Goal: Task Accomplishment & Management: Manage account settings

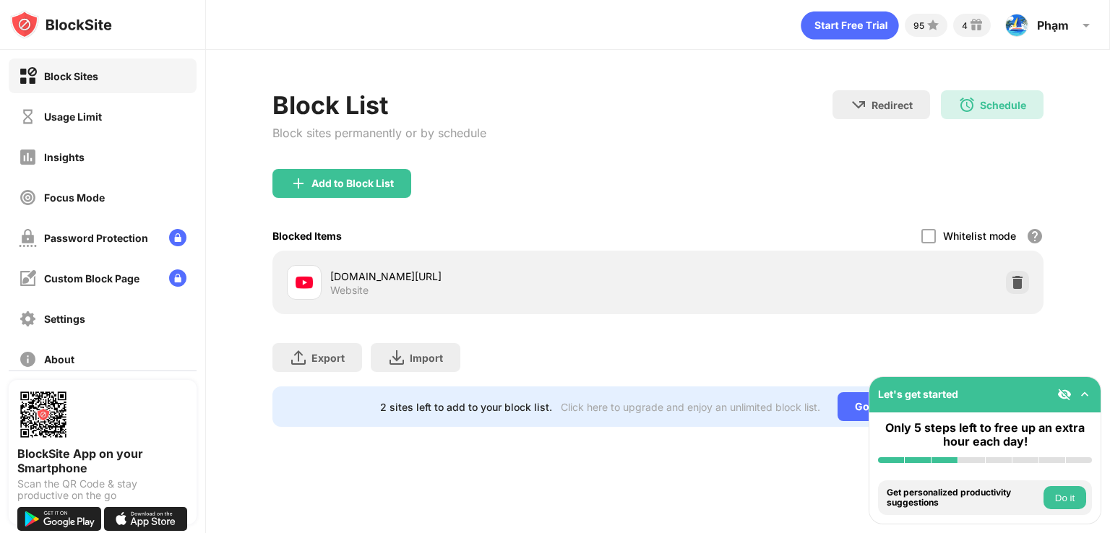
click at [69, 134] on div "Block Sites Usage Limit Insights Focus Mode Password Protection Custom Block Pa…" at bounding box center [102, 217] width 205 height 335
click at [74, 124] on div "Usage Limit" at bounding box center [60, 117] width 83 height 18
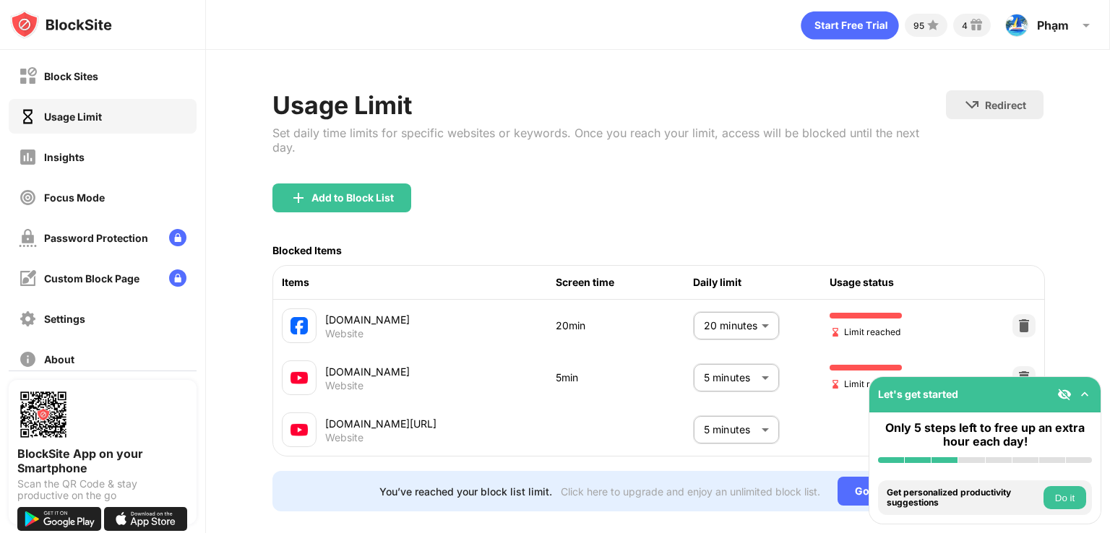
click at [752, 321] on body "Block Sites Usage Limit Insights Focus Mode Password Protection Custom Block Pa…" at bounding box center [555, 266] width 1110 height 533
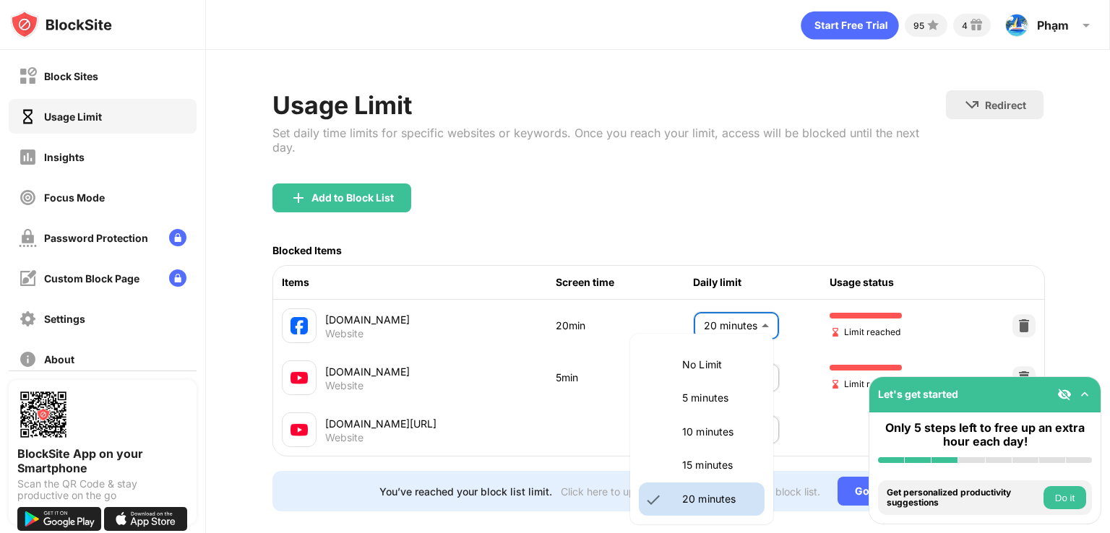
click at [725, 408] on li "5 minutes" at bounding box center [702, 398] width 126 height 33
type input "*"
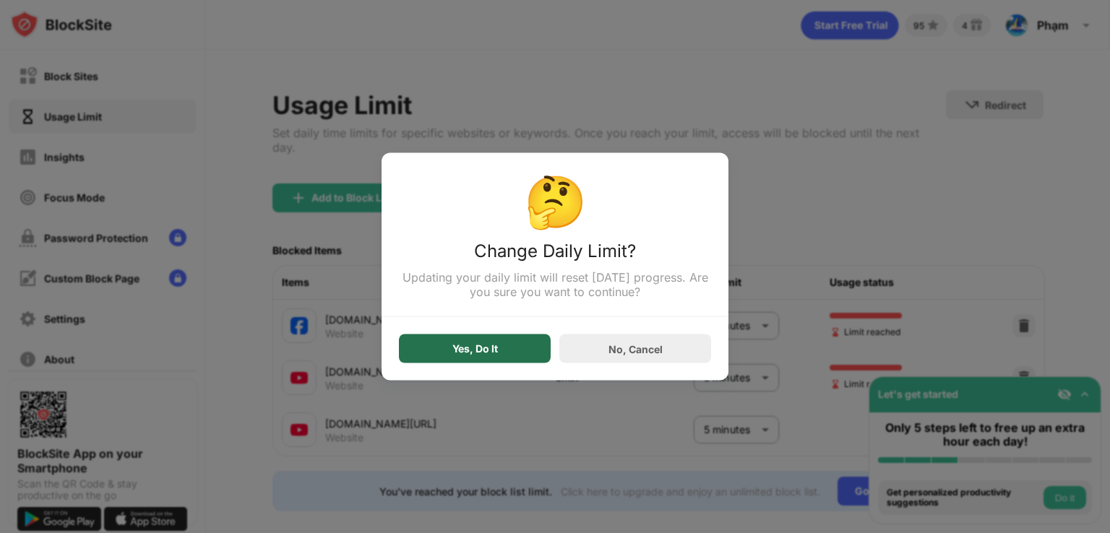
drag, startPoint x: 499, startPoint y: 350, endPoint x: 326, endPoint y: 62, distance: 335.5
click at [498, 349] on div "Yes, Do It" at bounding box center [475, 349] width 152 height 29
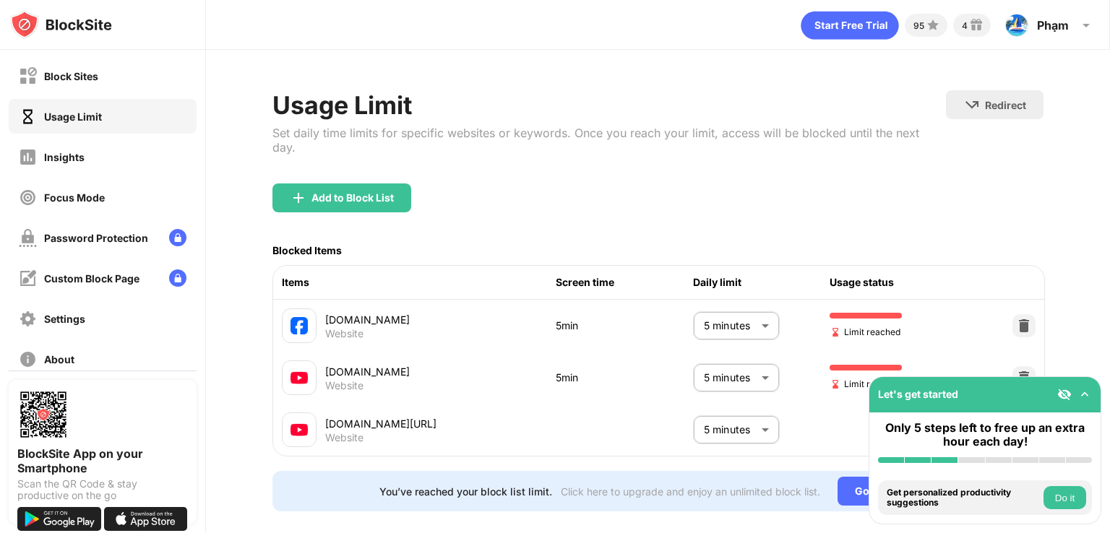
click at [714, 375] on body "Block Sites Usage Limit Insights Focus Mode Password Protection Custom Block Pa…" at bounding box center [555, 266] width 1110 height 533
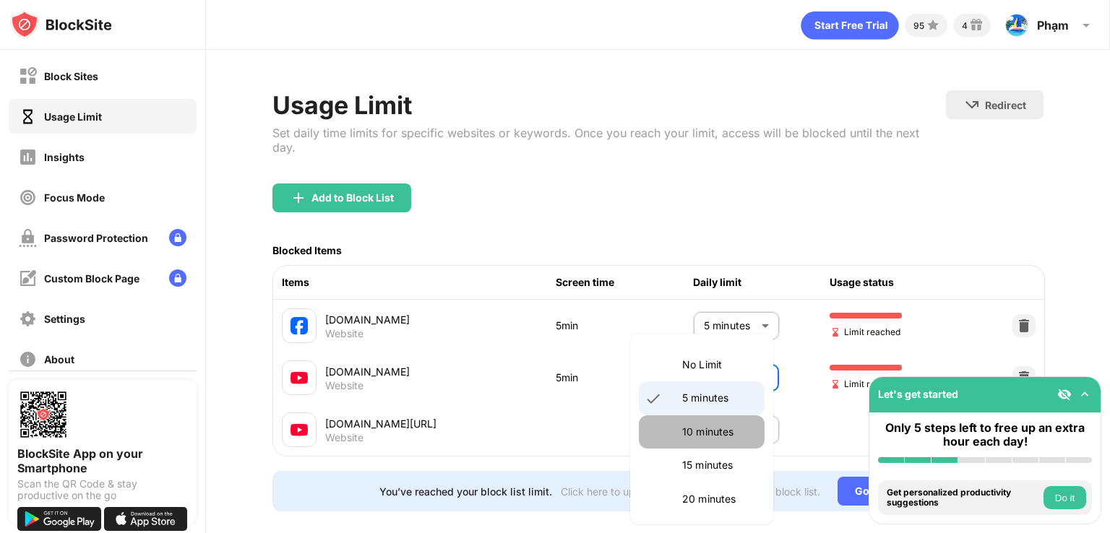
click at [721, 440] on li "10 minutes" at bounding box center [702, 432] width 126 height 33
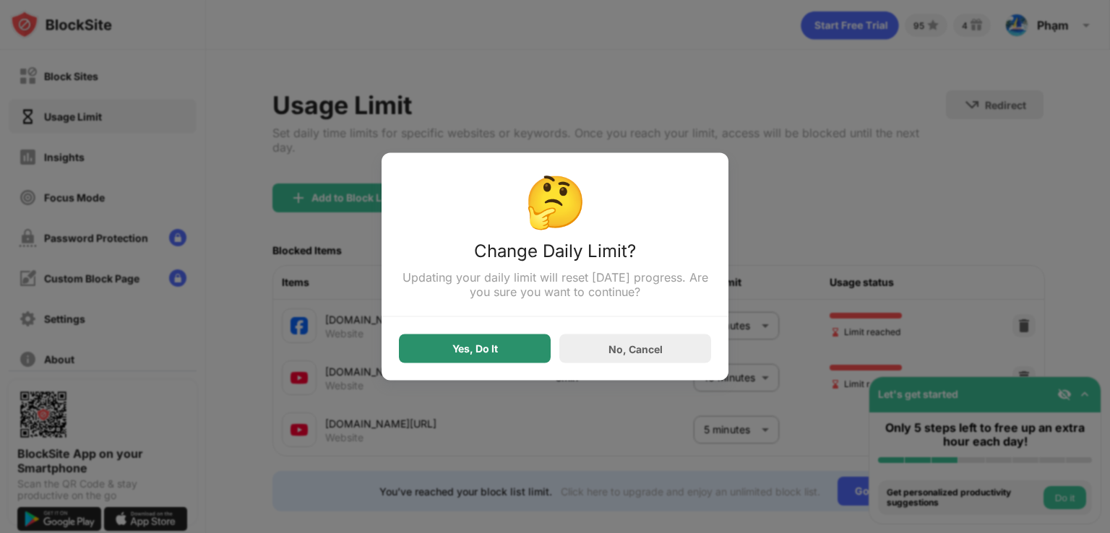
click at [495, 341] on div "Yes, Do It" at bounding box center [475, 349] width 152 height 29
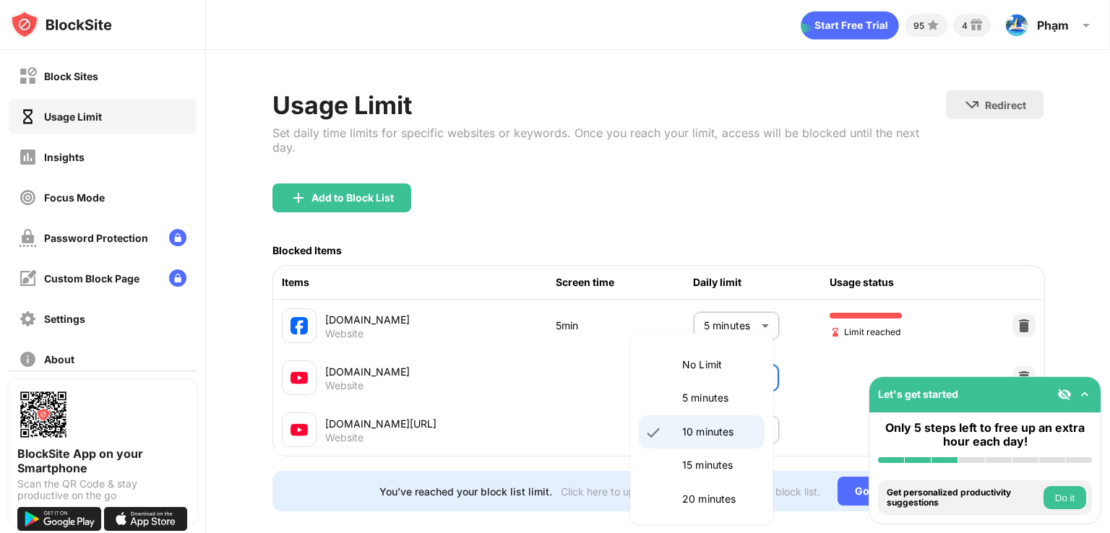
click at [732, 365] on body "Block Sites Usage Limit Insights Focus Mode Password Protection Custom Block Pa…" at bounding box center [555, 266] width 1110 height 533
click at [710, 391] on p "5 minutes" at bounding box center [719, 398] width 74 height 16
type input "*"
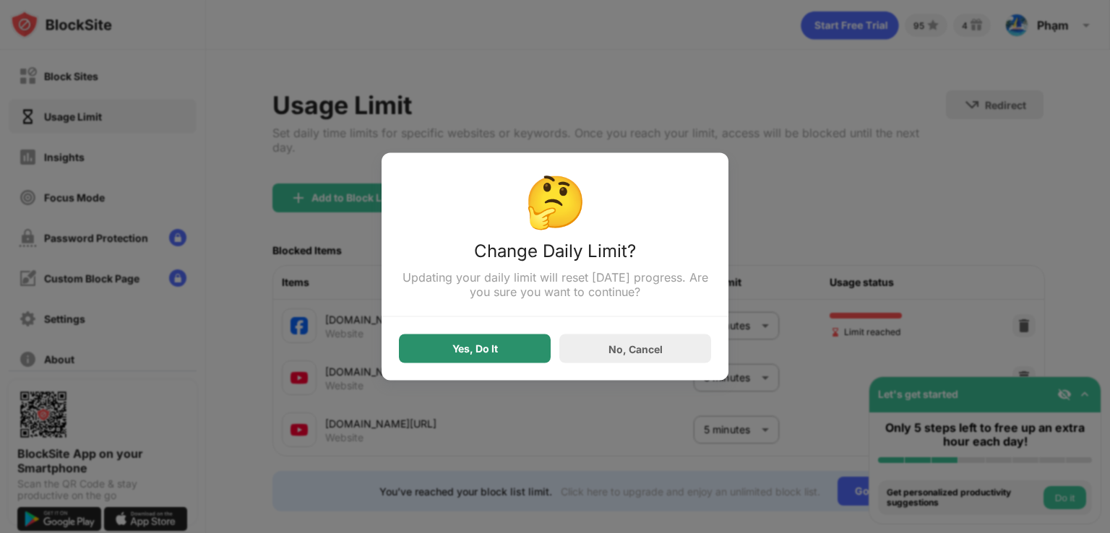
click at [498, 358] on div "Yes, Do It" at bounding box center [475, 349] width 152 height 29
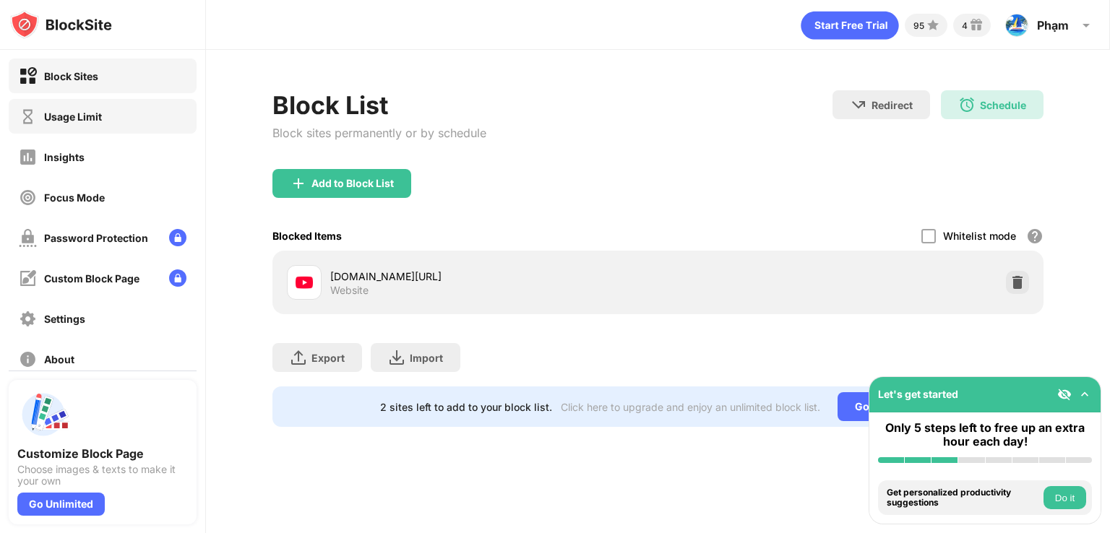
click at [39, 100] on div "Usage Limit" at bounding box center [103, 116] width 188 height 35
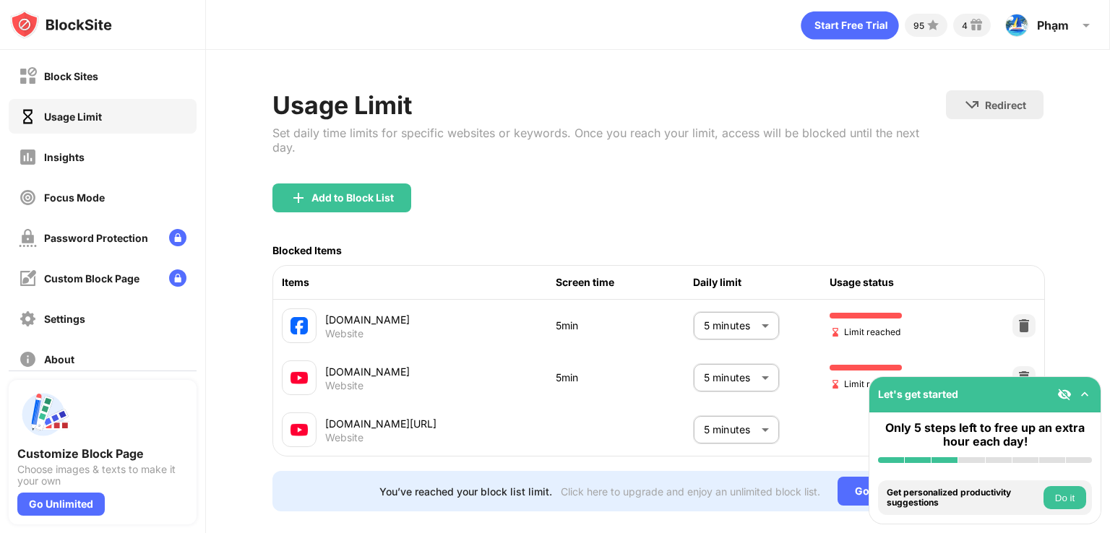
click at [693, 371] on body "Block Sites Usage Limit Insights Focus Mode Password Protection Custom Block Pa…" at bounding box center [555, 266] width 1110 height 533
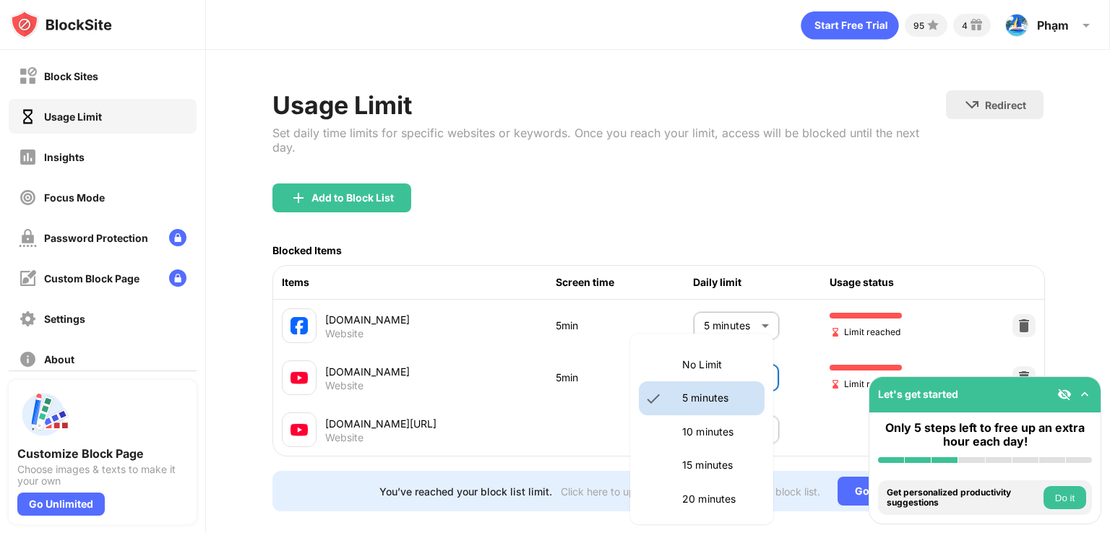
click at [674, 421] on li "10 minutes" at bounding box center [702, 432] width 126 height 33
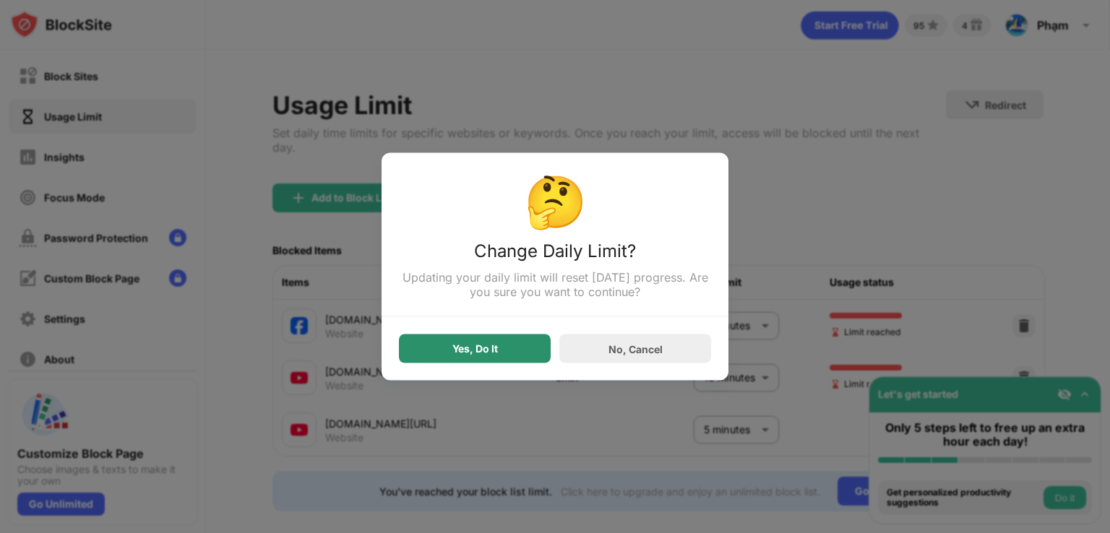
click at [488, 361] on div "Yes, Do It" at bounding box center [475, 349] width 152 height 29
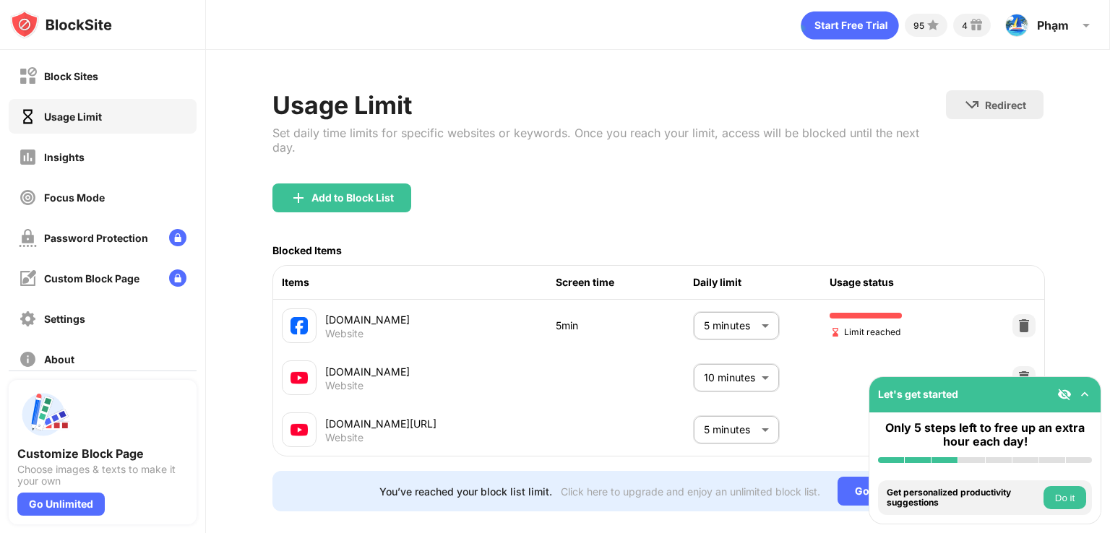
click at [720, 371] on body "Block Sites Usage Limit Insights Focus Mode Password Protection Custom Block Pa…" at bounding box center [555, 266] width 1110 height 533
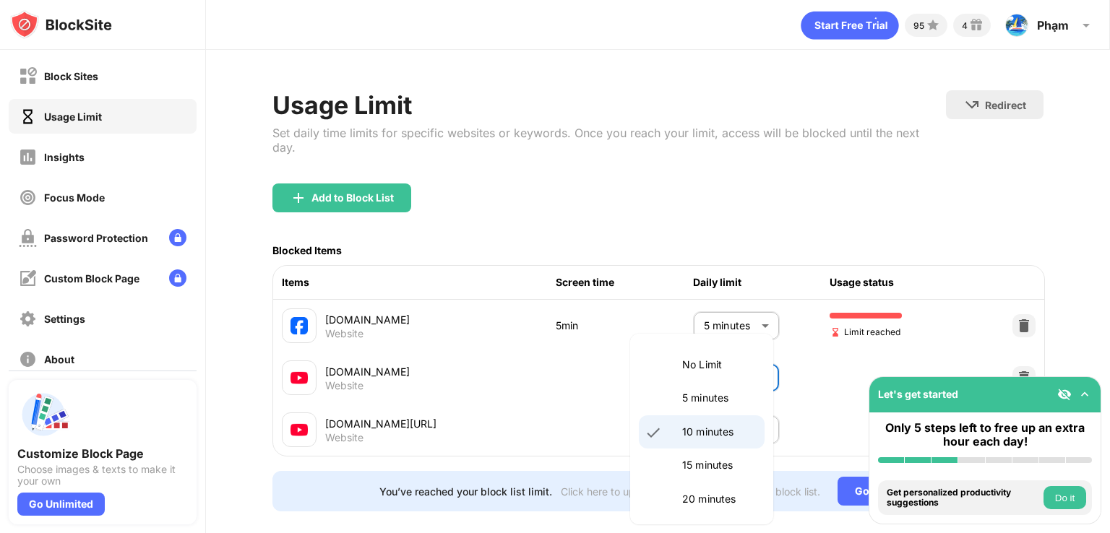
click at [697, 392] on p "5 minutes" at bounding box center [719, 398] width 74 height 16
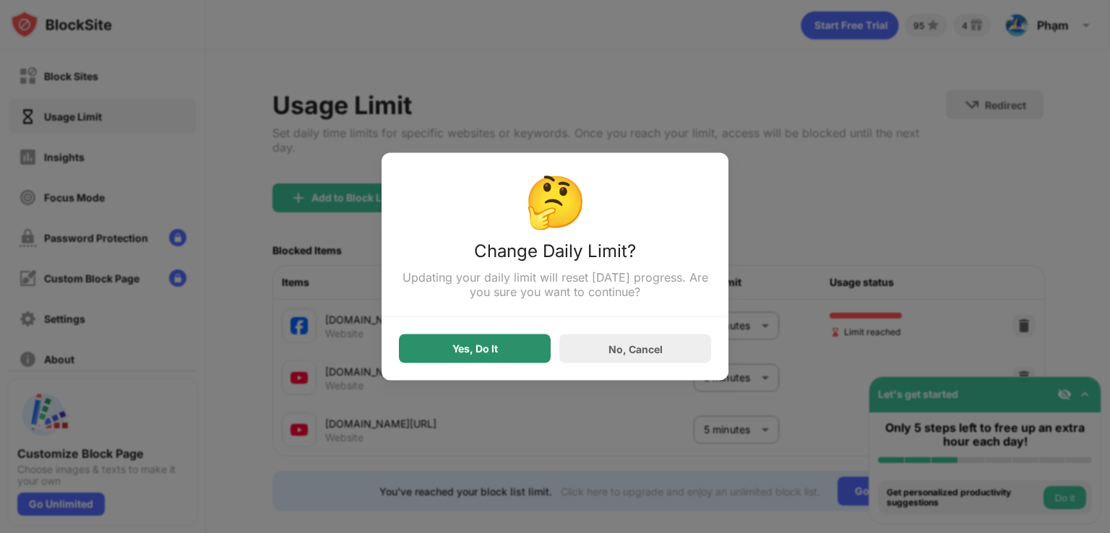
click at [491, 350] on div "Yes, Do It" at bounding box center [475, 349] width 46 height 12
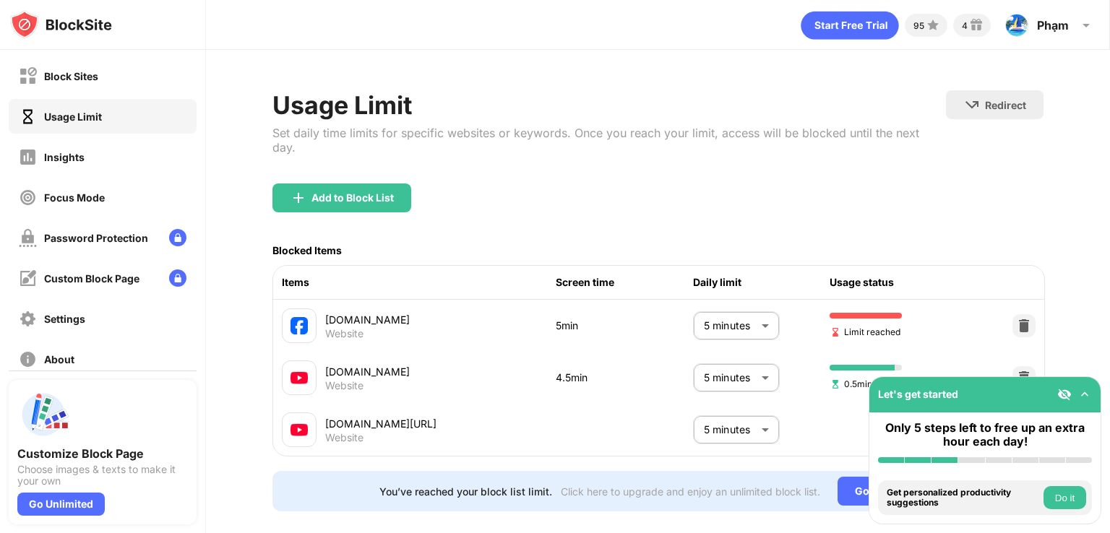
click at [744, 382] on body "Block Sites Usage Limit Insights Focus Mode Password Protection Custom Block Pa…" at bounding box center [555, 266] width 1110 height 533
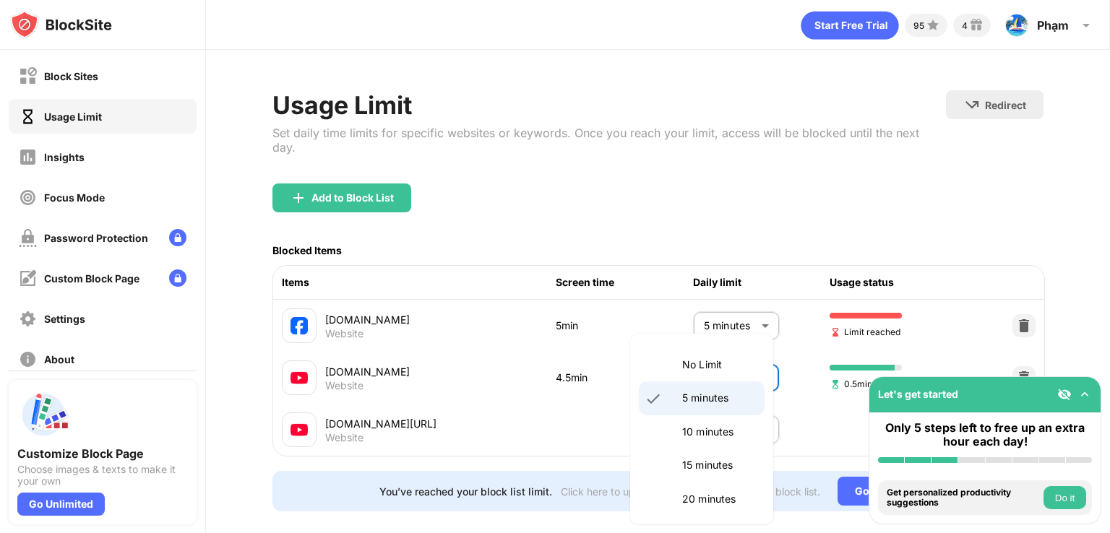
click at [735, 364] on p "No Limit" at bounding box center [719, 365] width 74 height 16
type input "********"
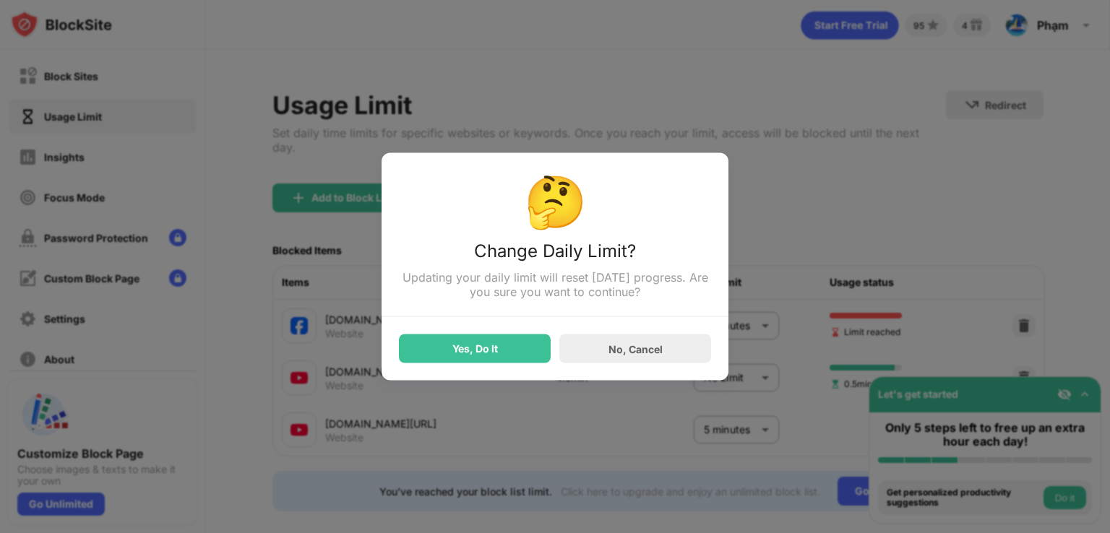
click at [489, 366] on div "🤔 Change Daily Limit? Updating your daily limit will reset today’s progress. Ar…" at bounding box center [555, 267] width 347 height 228
click at [488, 342] on div "Yes, Do It" at bounding box center [475, 349] width 152 height 29
